Goal: Information Seeking & Learning: Learn about a topic

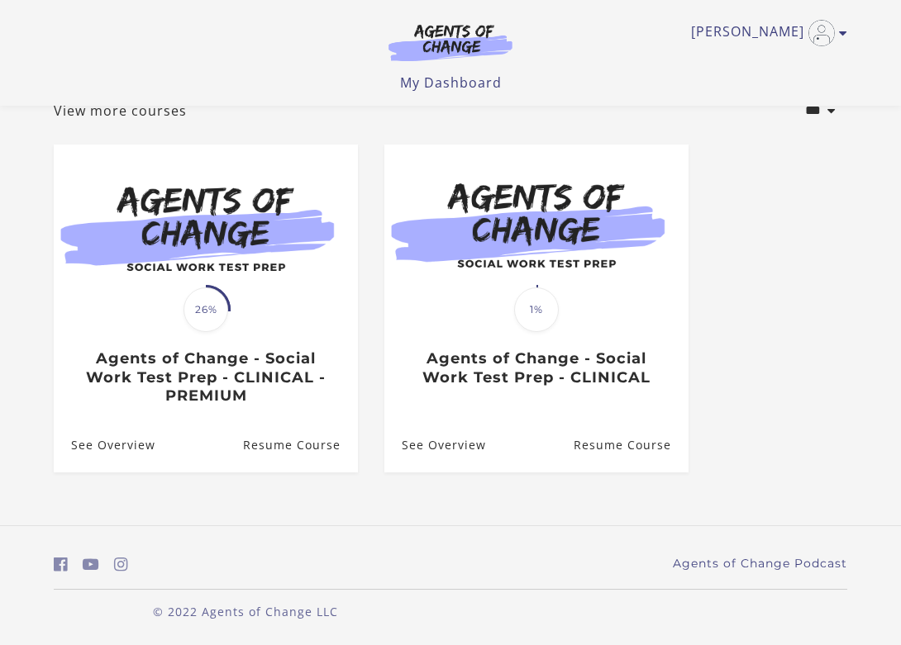
scroll to position [112, 0]
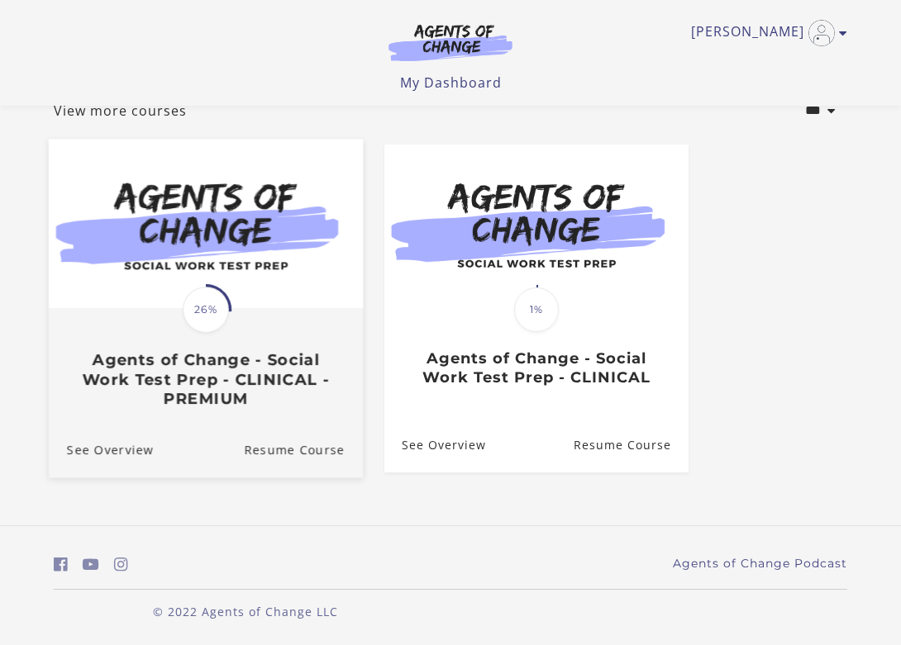
click at [246, 256] on img at bounding box center [206, 224] width 314 height 169
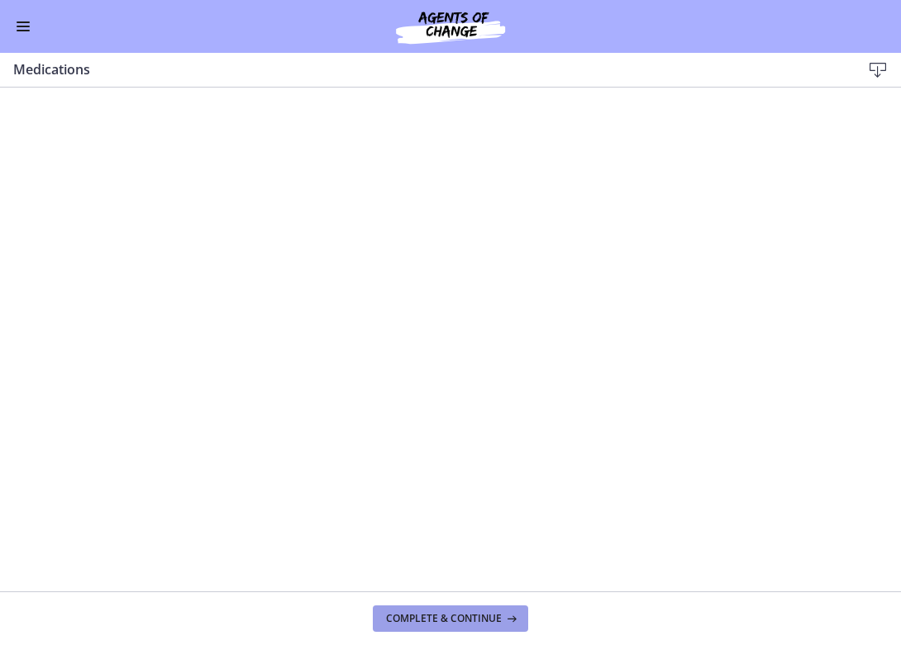
click at [429, 614] on span "Complete & continue" at bounding box center [444, 618] width 116 height 13
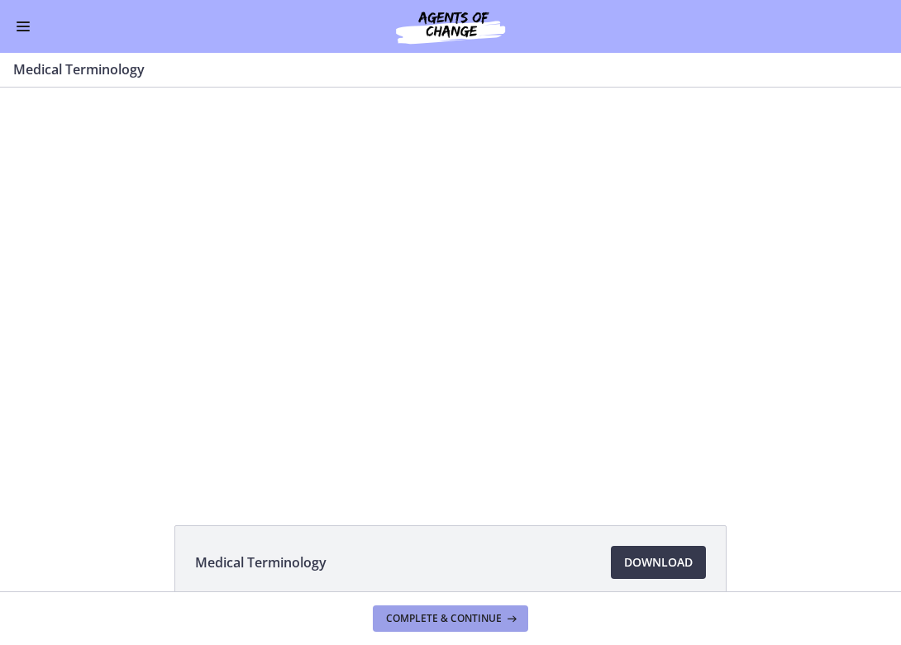
click at [419, 620] on span "Complete & continue" at bounding box center [444, 618] width 116 height 13
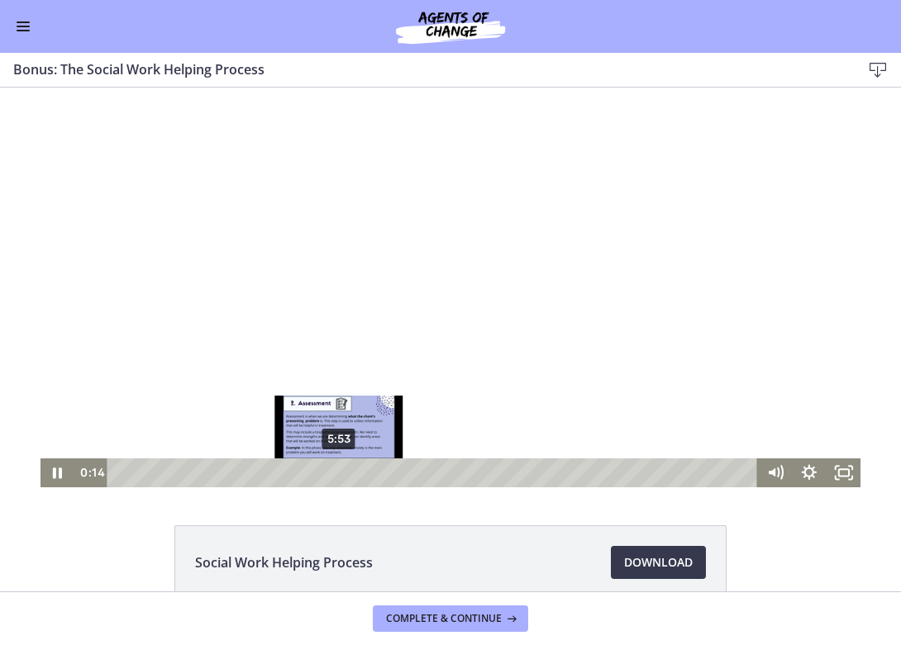
scroll to position [88, 0]
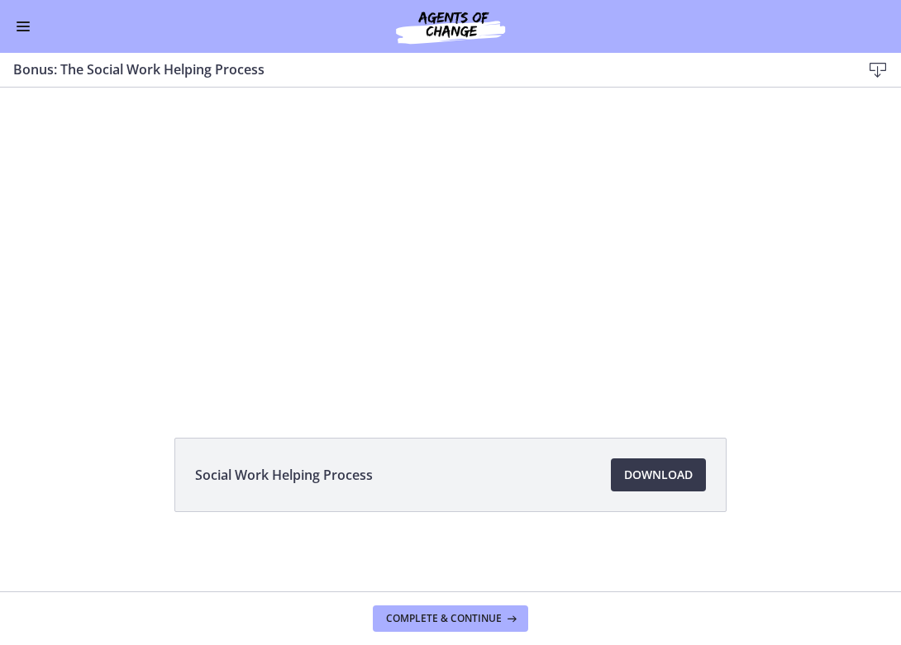
click at [426, 466] on li "Social Work Helping Process Download Opens in a new window" at bounding box center [450, 475] width 552 height 74
click at [637, 469] on span "Download Opens in a new window" at bounding box center [658, 475] width 69 height 20
click at [664, 474] on span "Download Opens in a new window" at bounding box center [658, 475] width 69 height 20
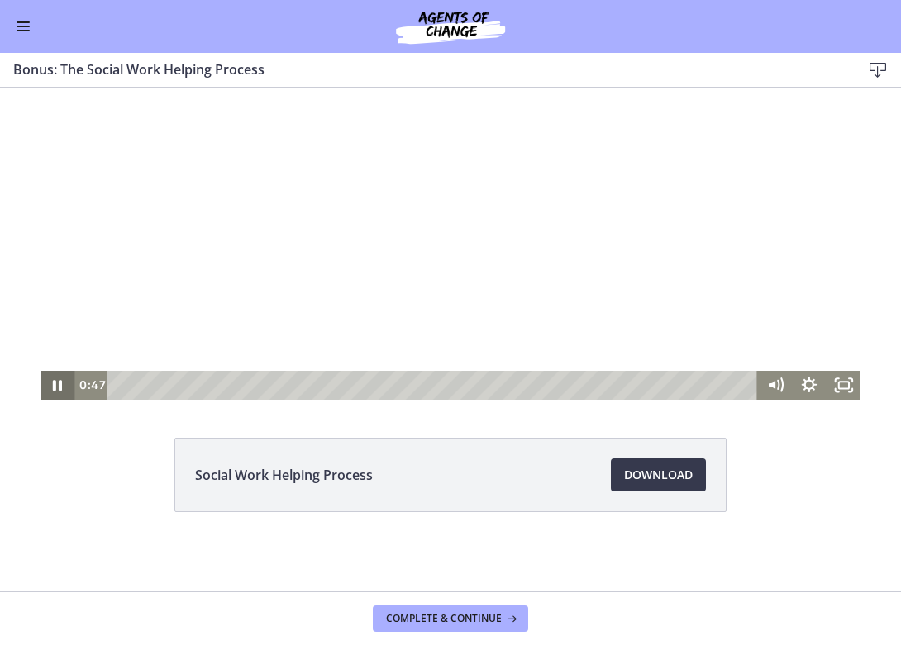
click at [61, 387] on icon "Pause" at bounding box center [57, 385] width 9 height 11
click at [444, 620] on span "Complete & continue" at bounding box center [444, 618] width 116 height 13
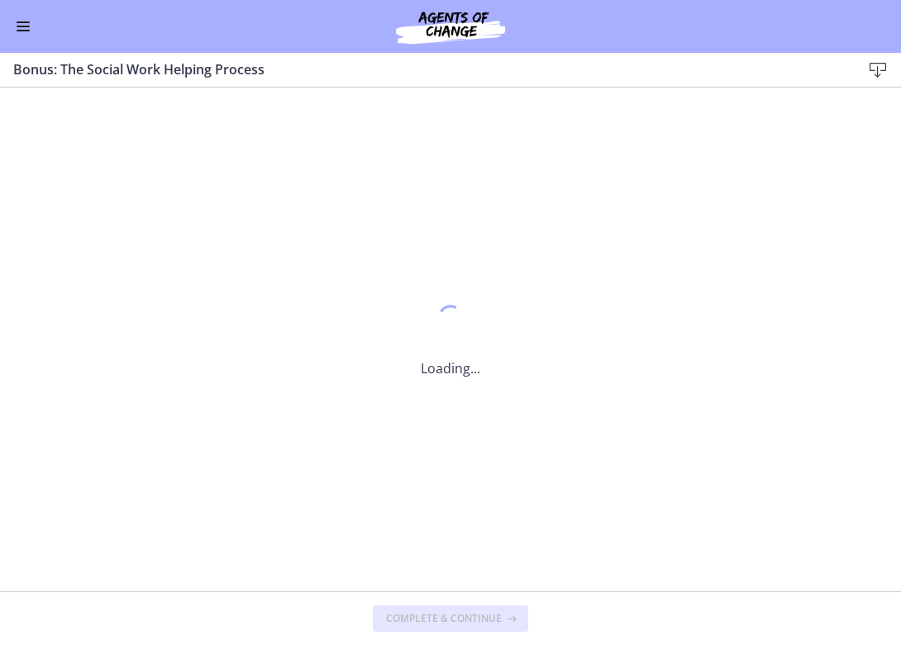
scroll to position [0, 0]
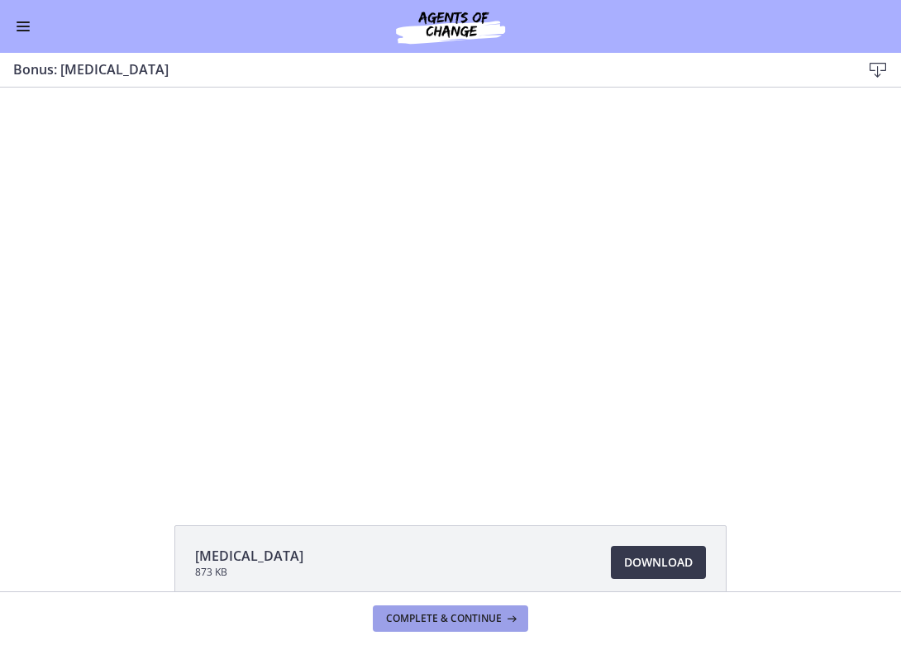
click at [429, 622] on span "Complete & continue" at bounding box center [444, 618] width 116 height 13
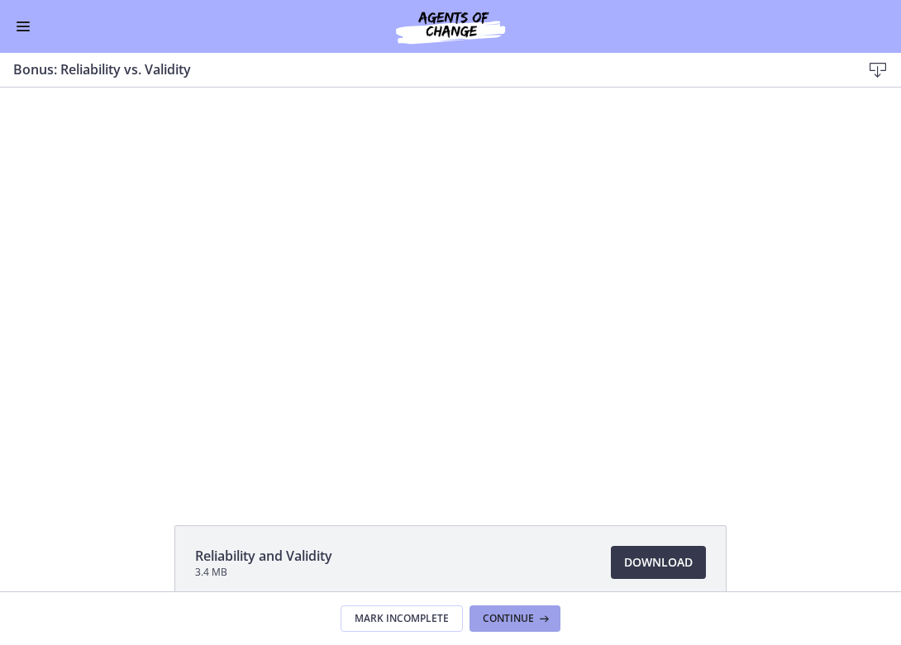
click at [509, 617] on span "Continue" at bounding box center [508, 618] width 51 height 13
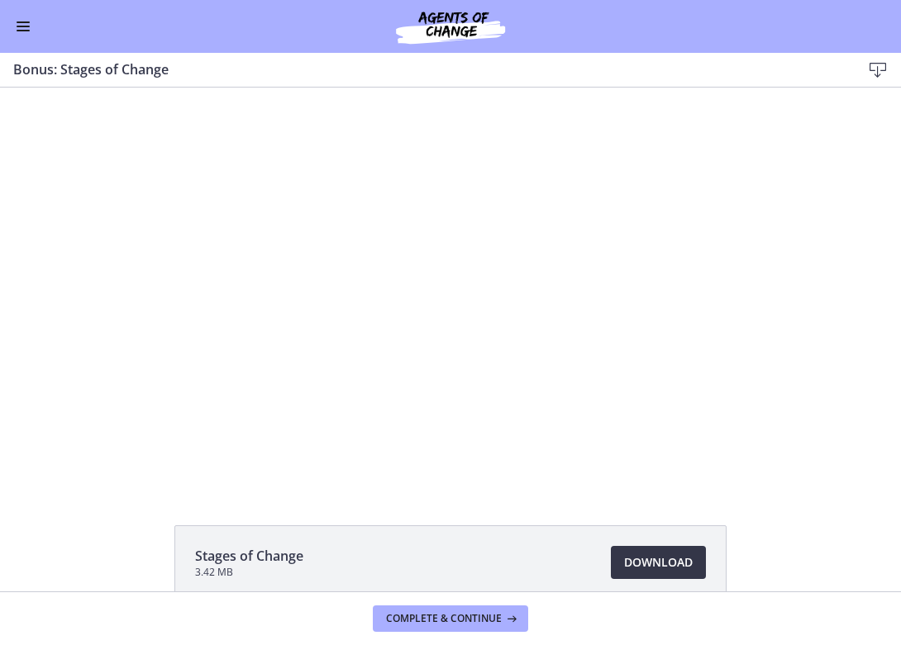
click at [655, 557] on span "Download Opens in a new window" at bounding box center [658, 563] width 69 height 20
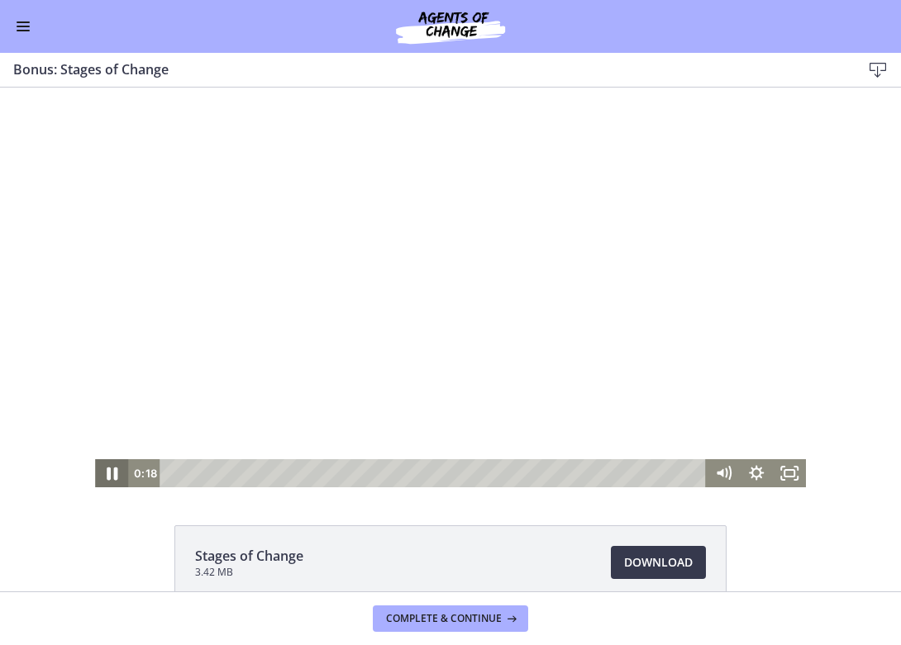
click at [110, 474] on icon "Pause" at bounding box center [112, 474] width 40 height 34
click at [469, 625] on span "Complete & continue" at bounding box center [444, 618] width 116 height 13
click at [113, 471] on icon "Pause" at bounding box center [111, 474] width 9 height 11
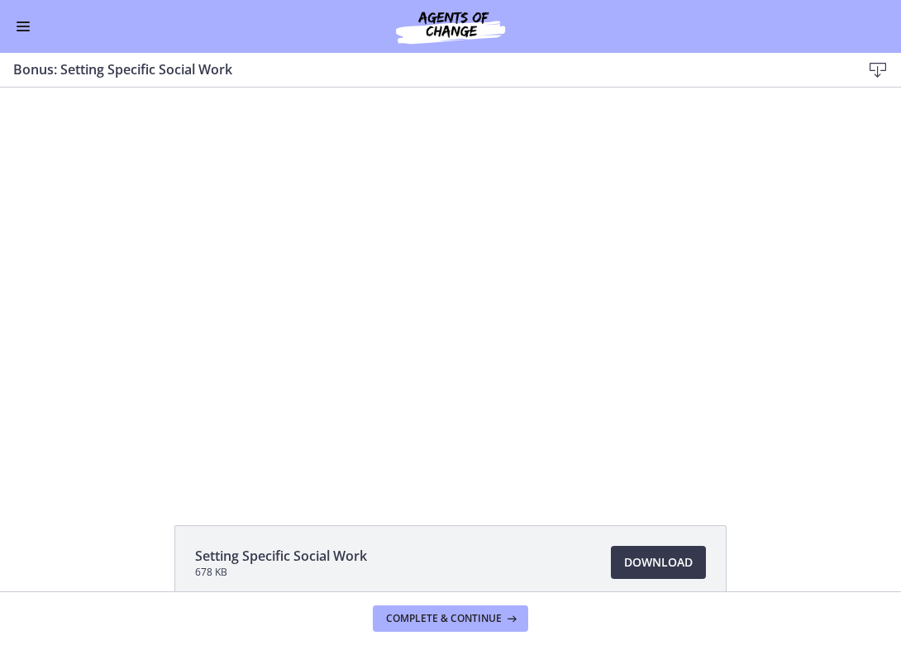
click at [24, 23] on button "Enable menu" at bounding box center [23, 27] width 20 height 20
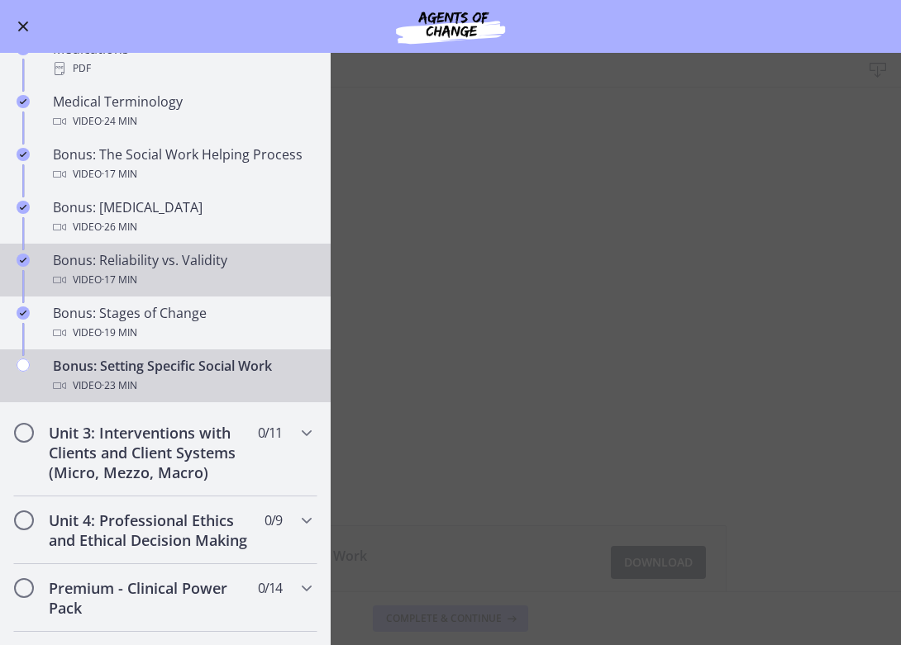
scroll to position [1210, 0]
